Goal: Book appointment/travel/reservation

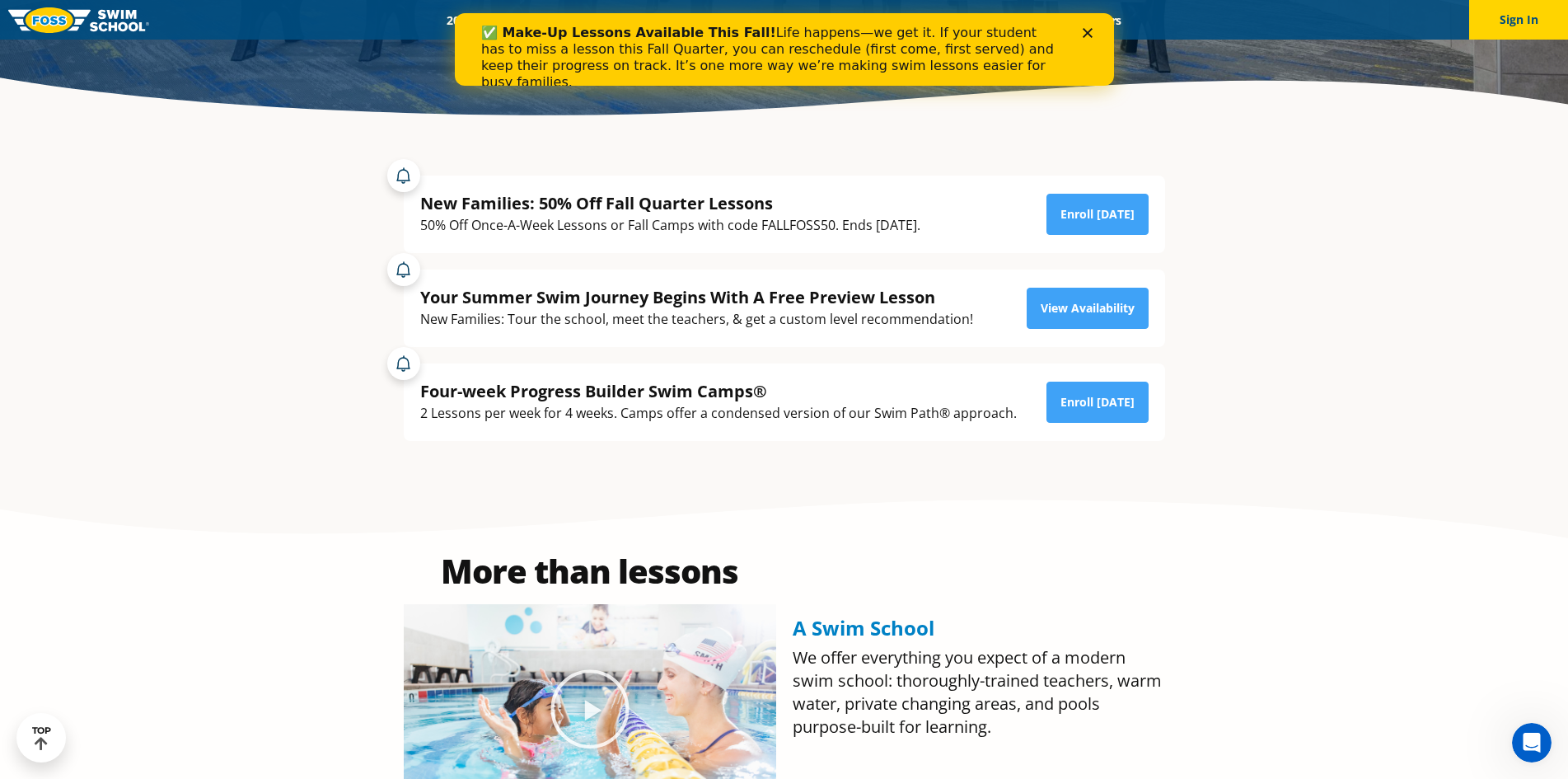
scroll to position [82, 0]
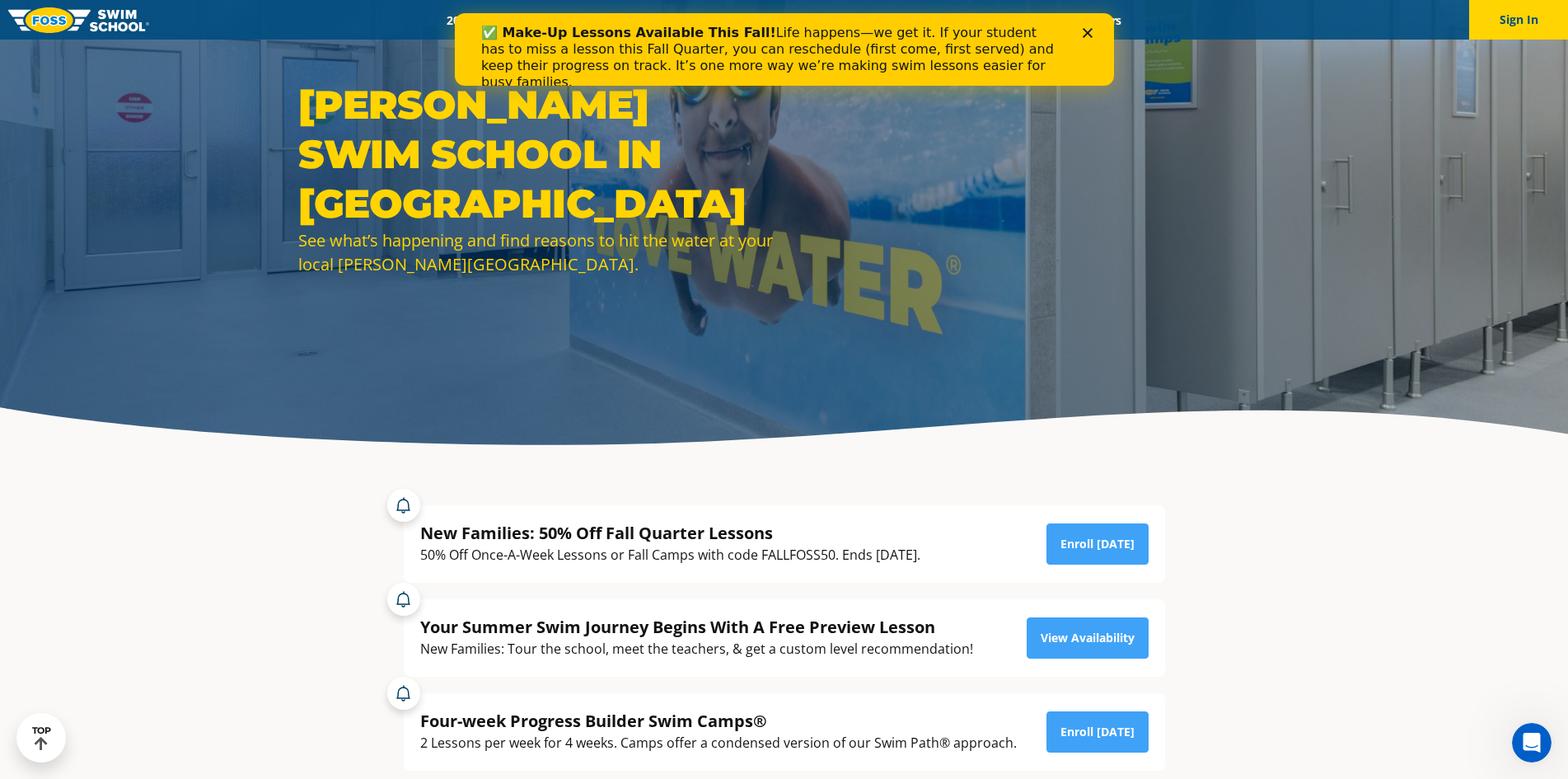
click at [1089, 31] on polygon "Close" at bounding box center [1087, 33] width 10 height 10
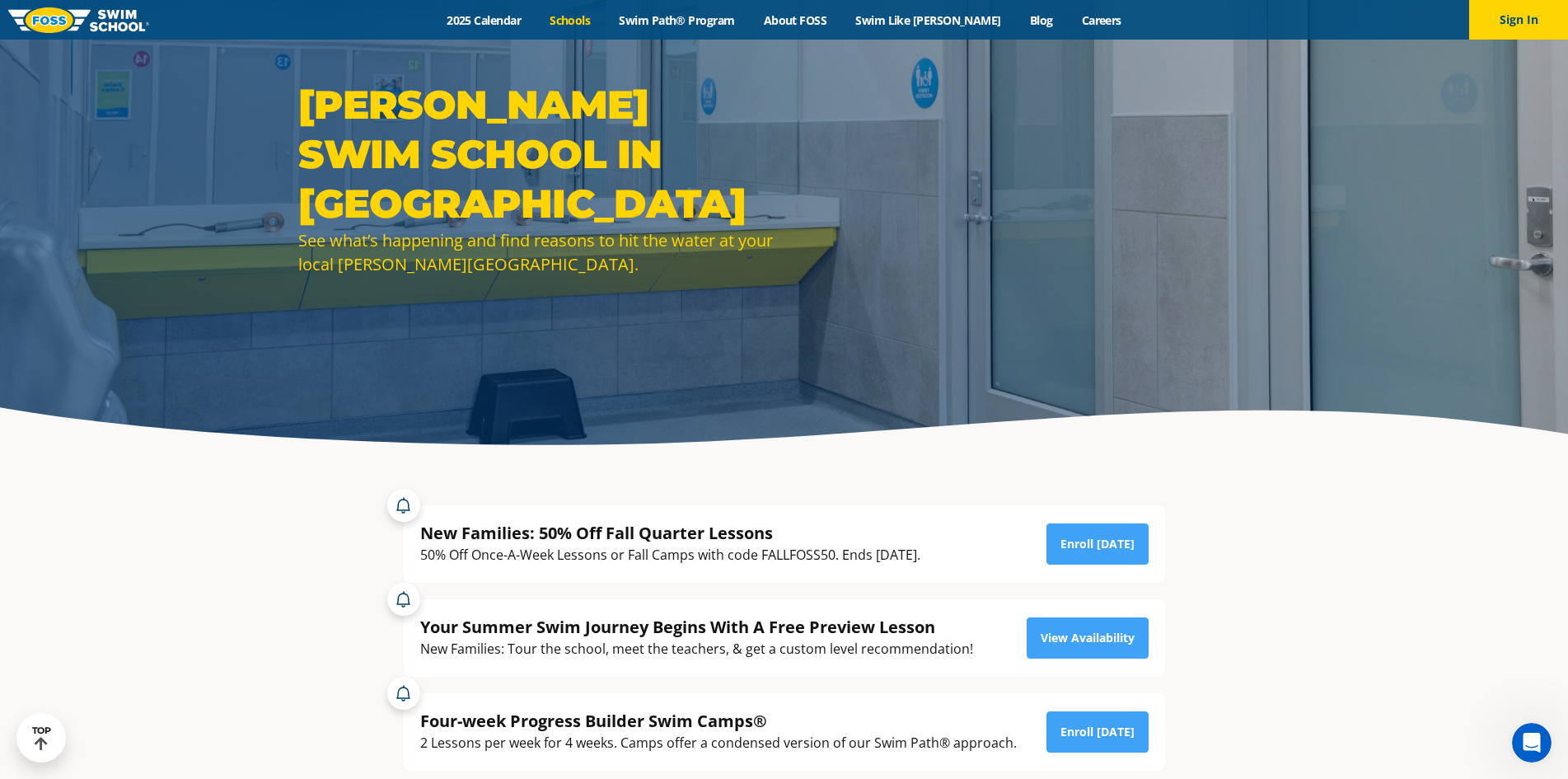
click at [605, 18] on link "Schools" at bounding box center [570, 20] width 69 height 16
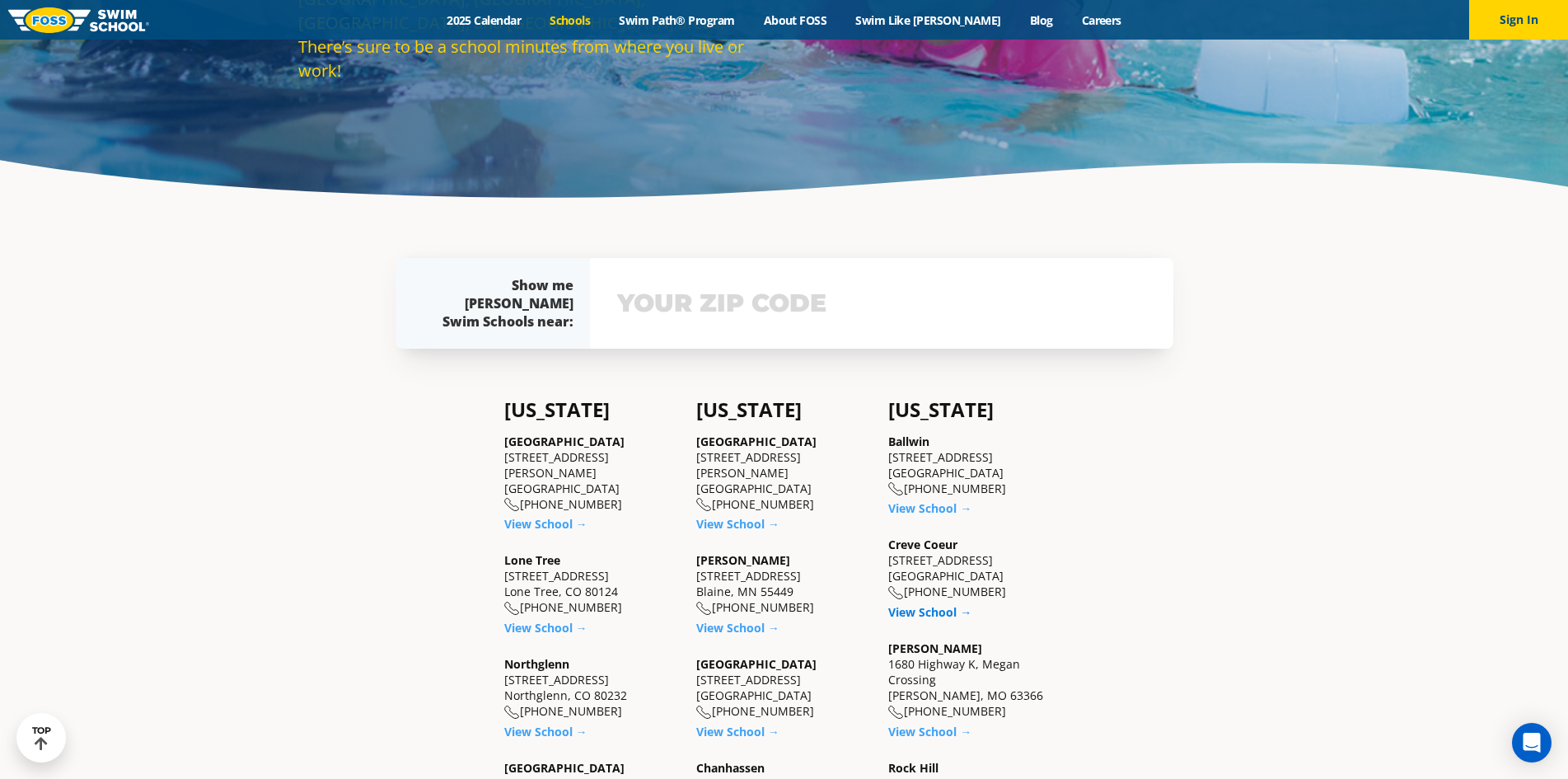
click at [927, 613] on link "View School →" at bounding box center [930, 611] width 83 height 16
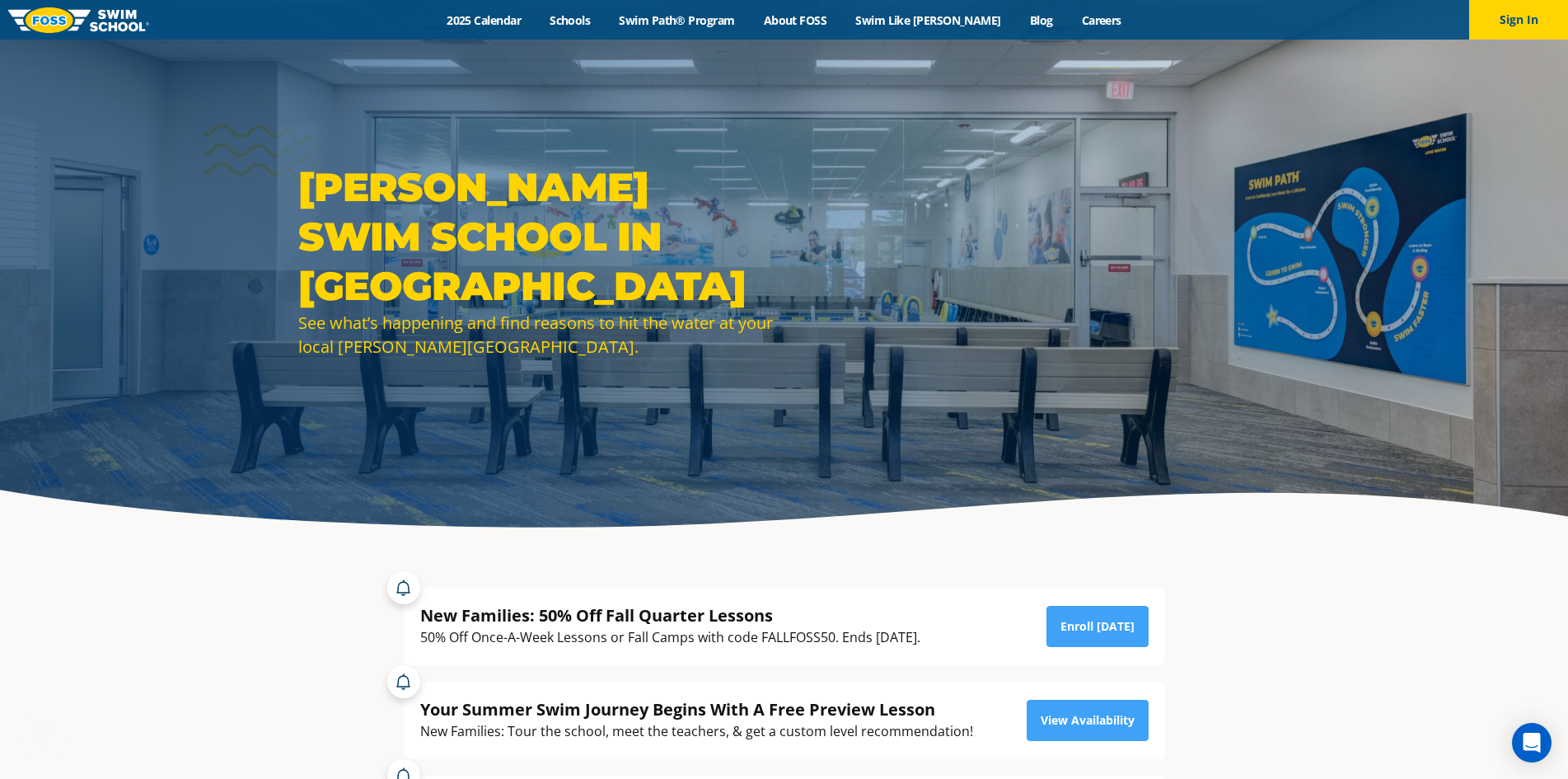
scroll to position [330, 0]
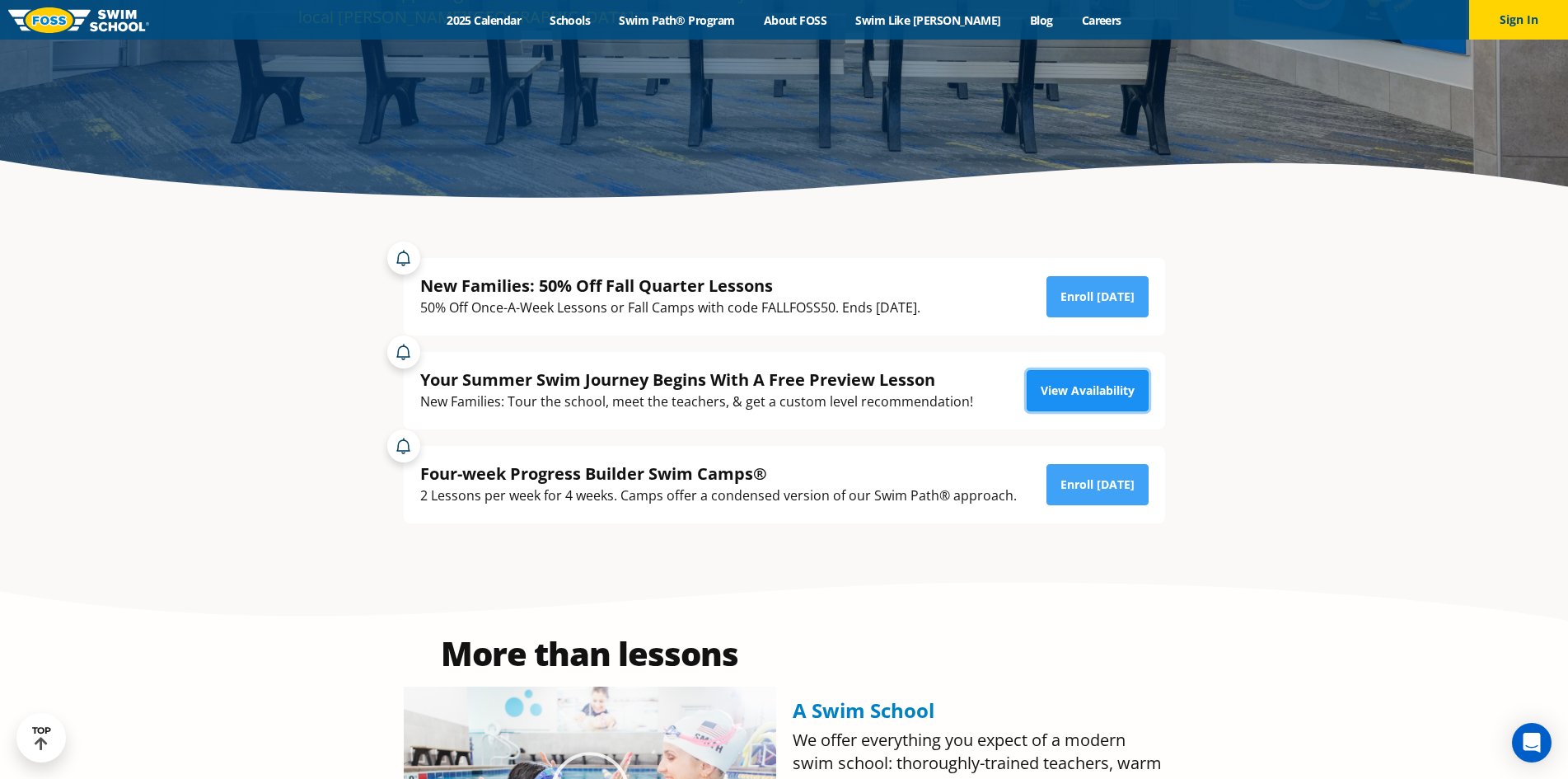
click at [1096, 391] on link "View Availability" at bounding box center [1088, 390] width 122 height 41
